Goal: Find specific page/section: Find specific page/section

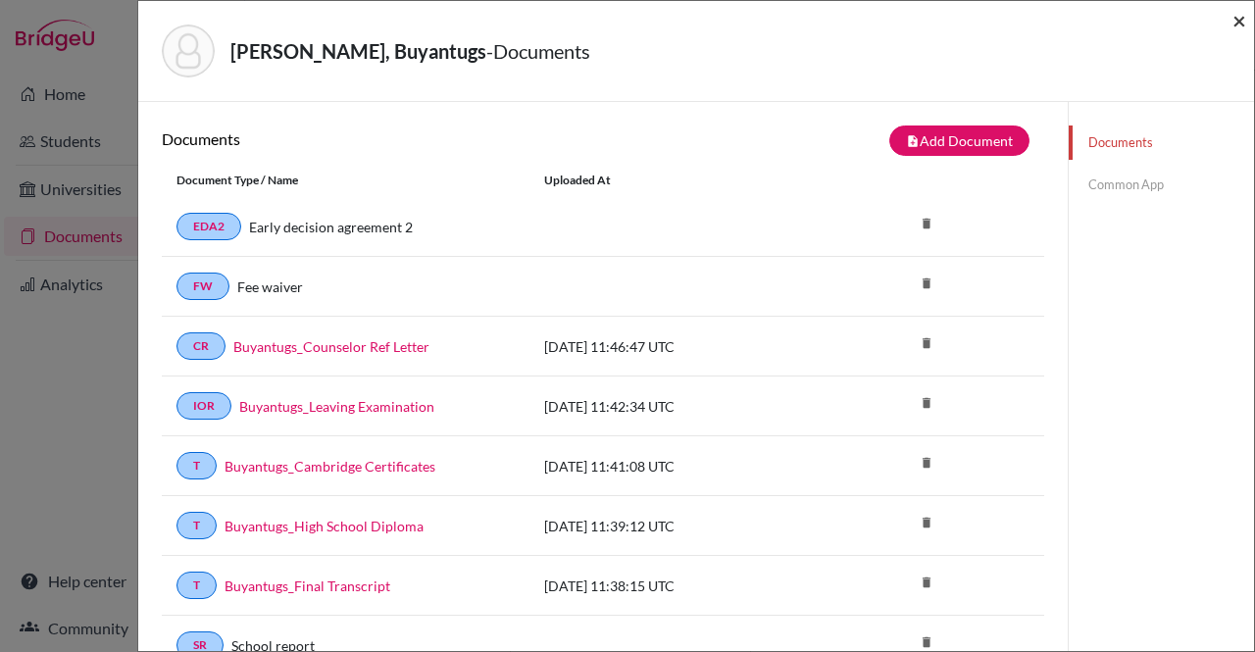
click at [1238, 23] on span "×" at bounding box center [1240, 20] width 14 height 28
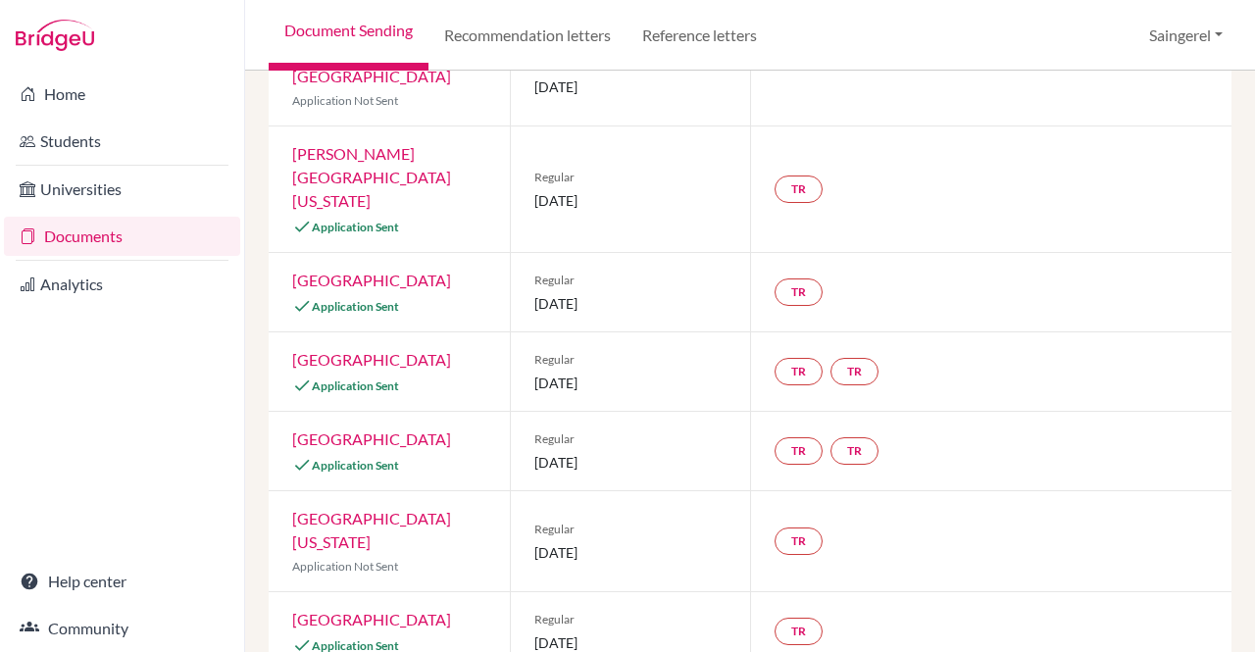
scroll to position [1279, 0]
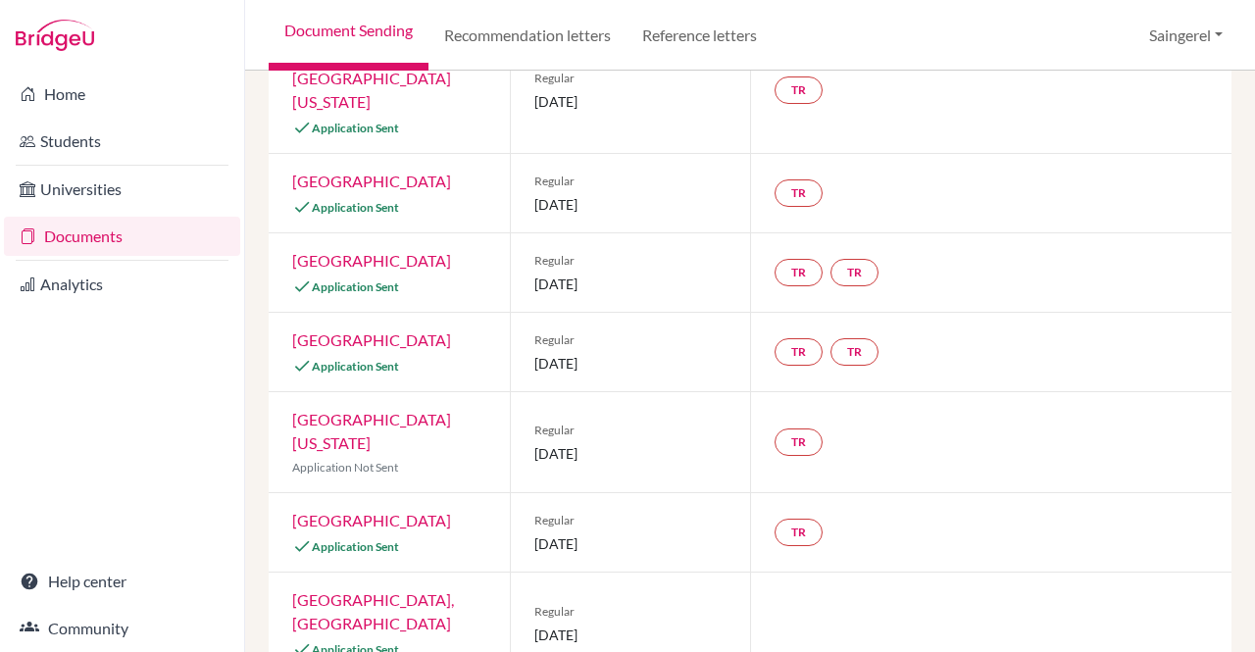
click at [360, 511] on link "[GEOGRAPHIC_DATA]" at bounding box center [371, 520] width 159 height 19
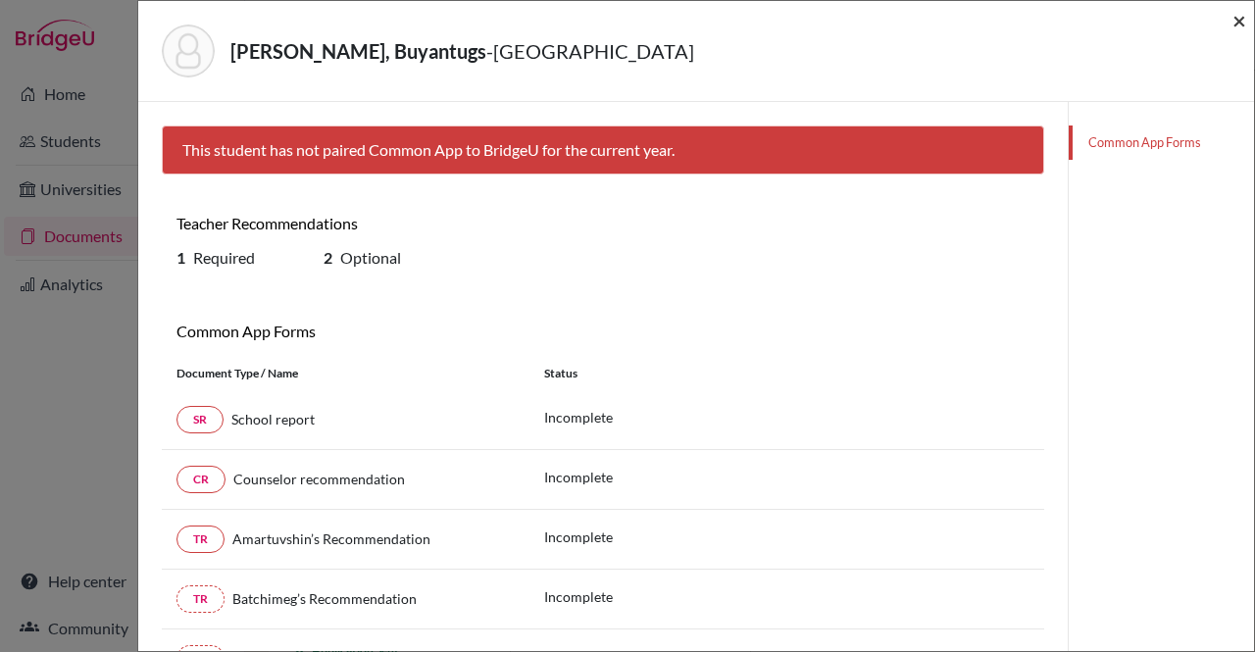
click at [1239, 20] on span "×" at bounding box center [1240, 20] width 14 height 28
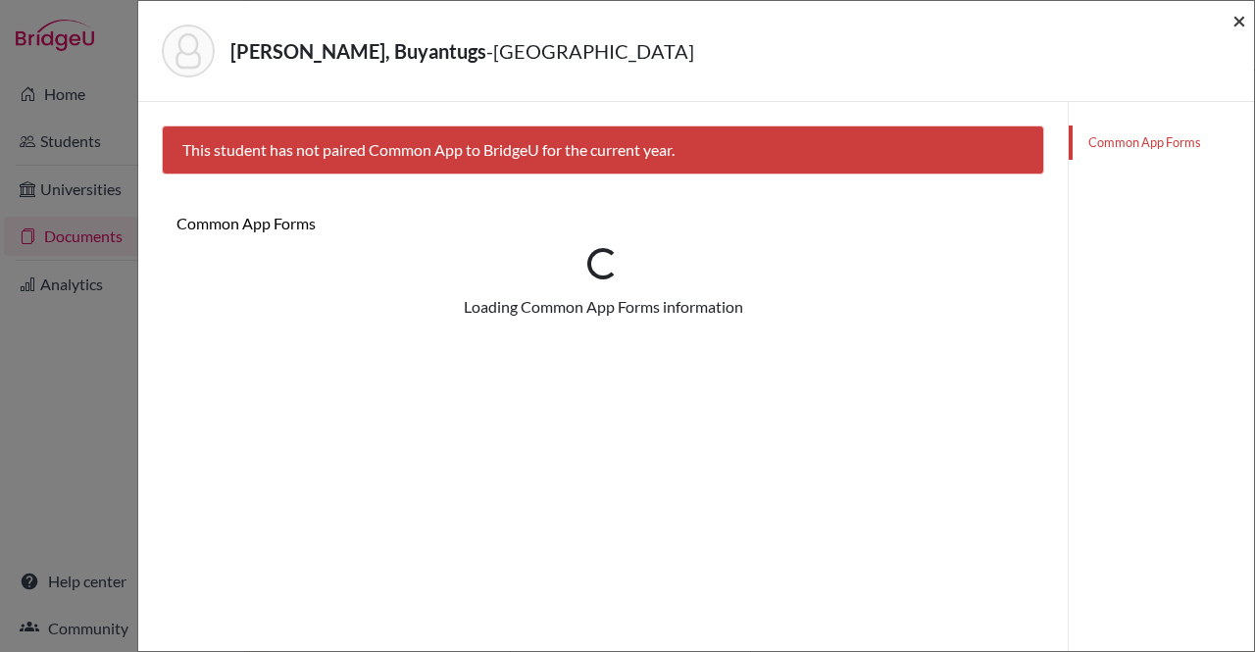
click at [1243, 21] on span "×" at bounding box center [1240, 20] width 14 height 28
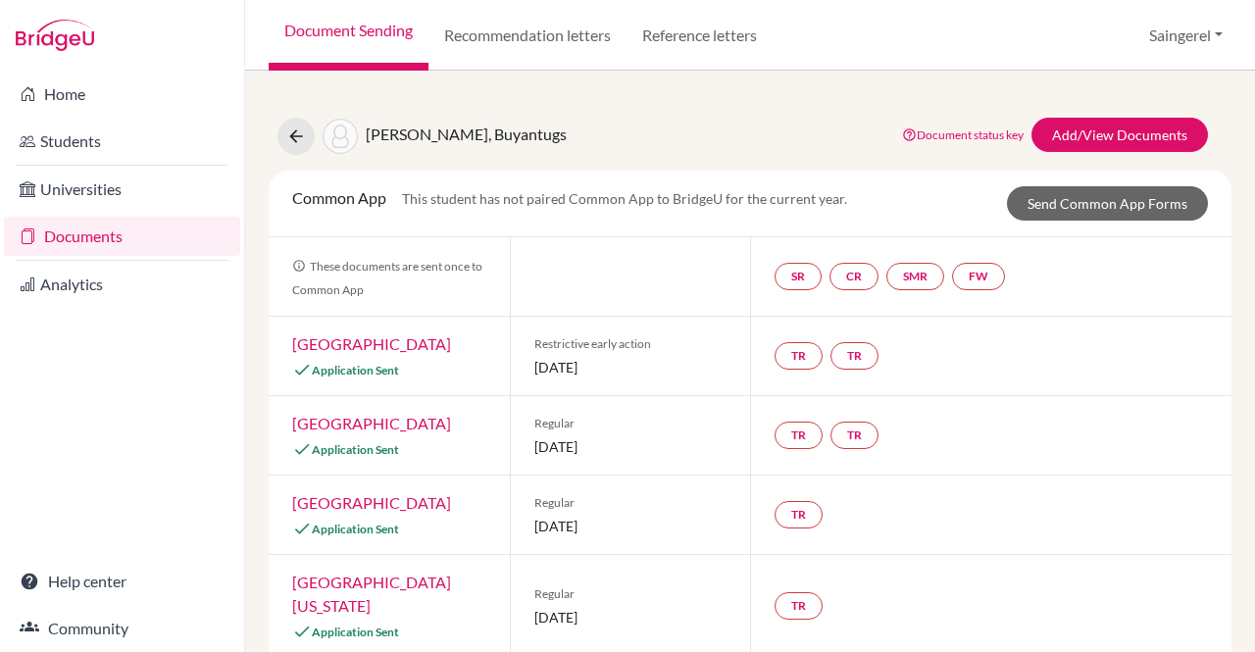
scroll to position [52, 0]
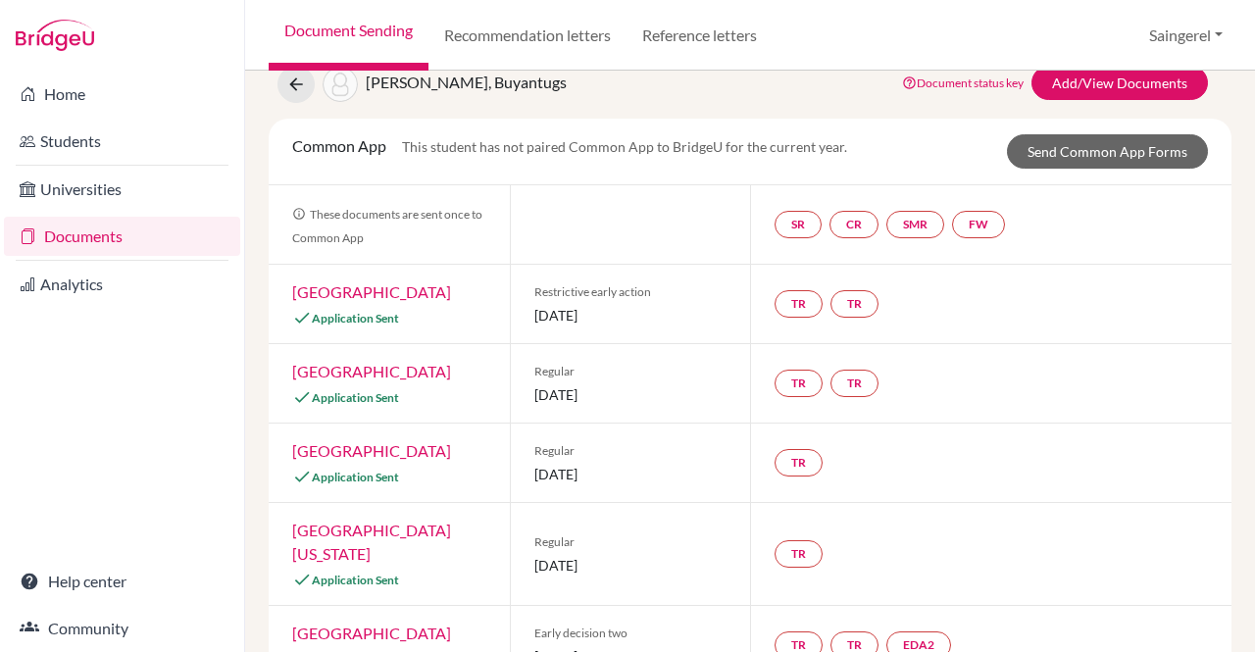
click at [137, 50] on div at bounding box center [122, 35] width 244 height 71
